Goal: Find specific page/section: Find specific page/section

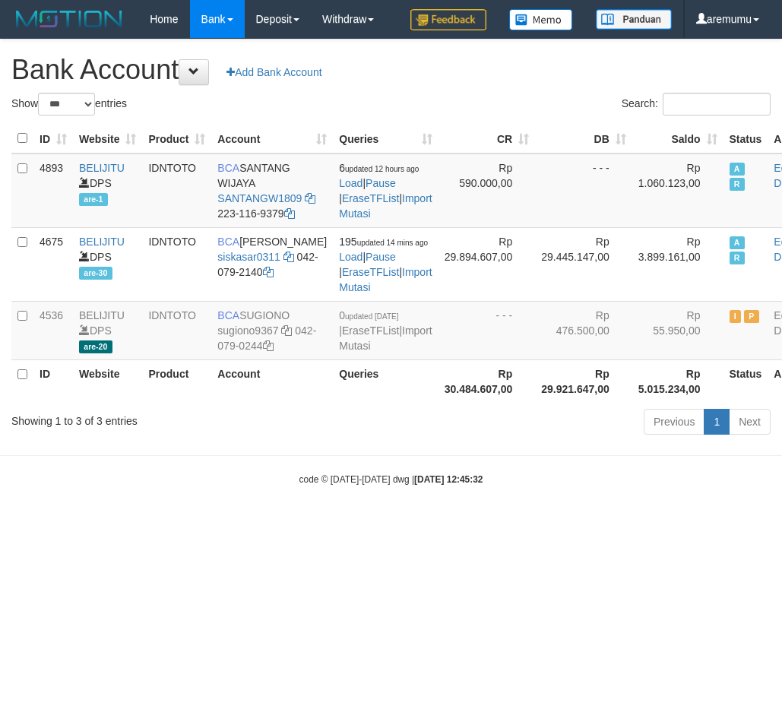
select select "***"
click at [414, 485] on strong "2025/09/01 12:45:32" at bounding box center [448, 480] width 68 height 11
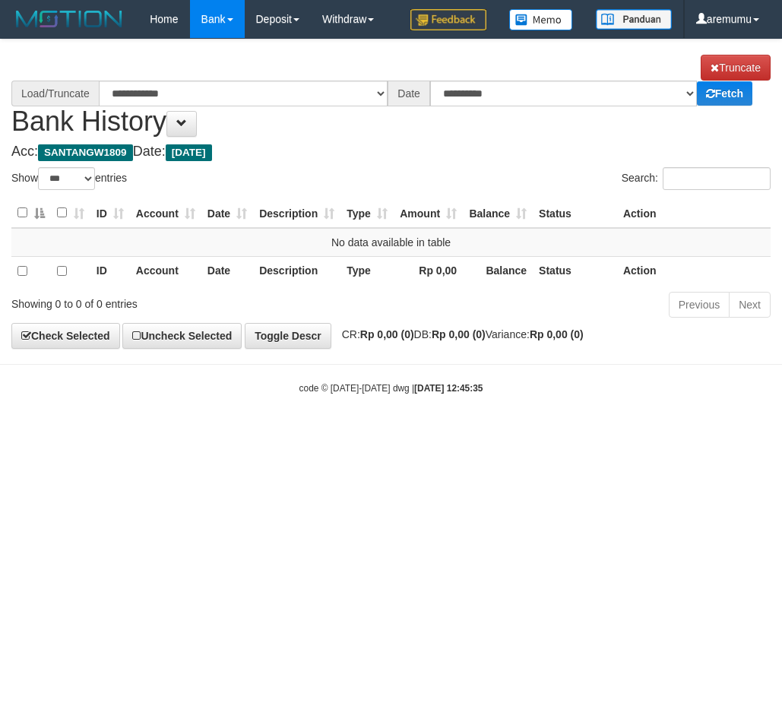
select select "***"
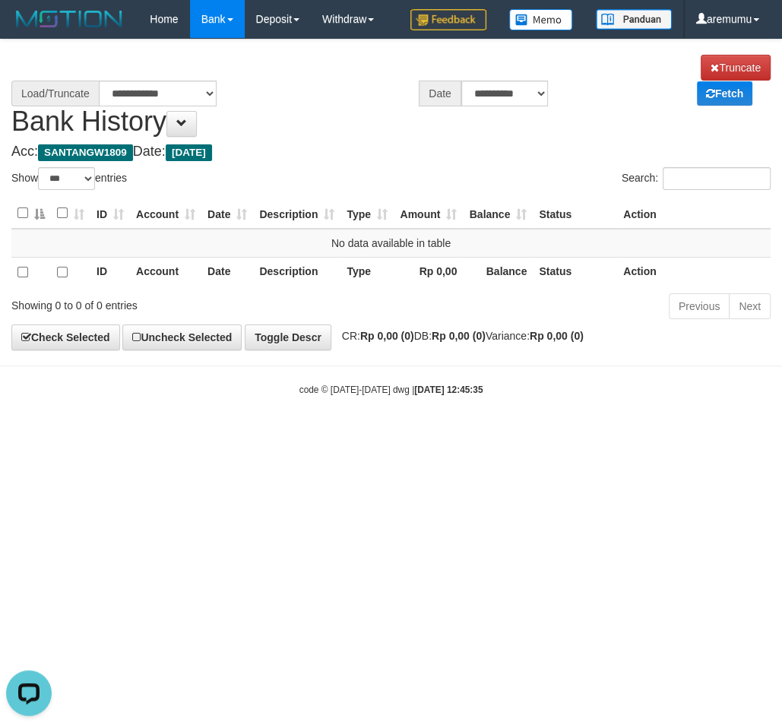
select select "****"
